Goal: Task Accomplishment & Management: Manage account settings

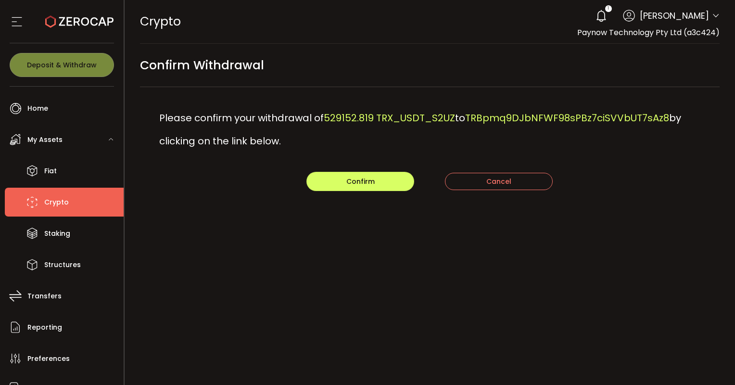
click at [661, 181] on div "Confirm Cancel" at bounding box center [430, 181] width 580 height 19
click at [374, 188] on button "Confirm" at bounding box center [360, 181] width 108 height 19
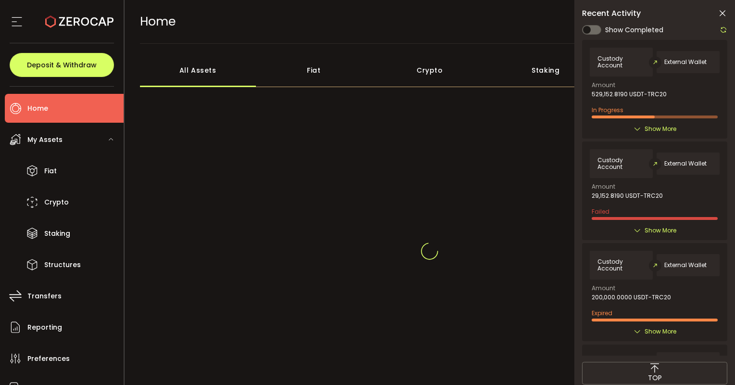
drag, startPoint x: 487, startPoint y: 316, endPoint x: 427, endPoint y: 234, distance: 102.0
click at [489, 316] on div at bounding box center [430, 251] width 580 height 231
